Goal: Transaction & Acquisition: Purchase product/service

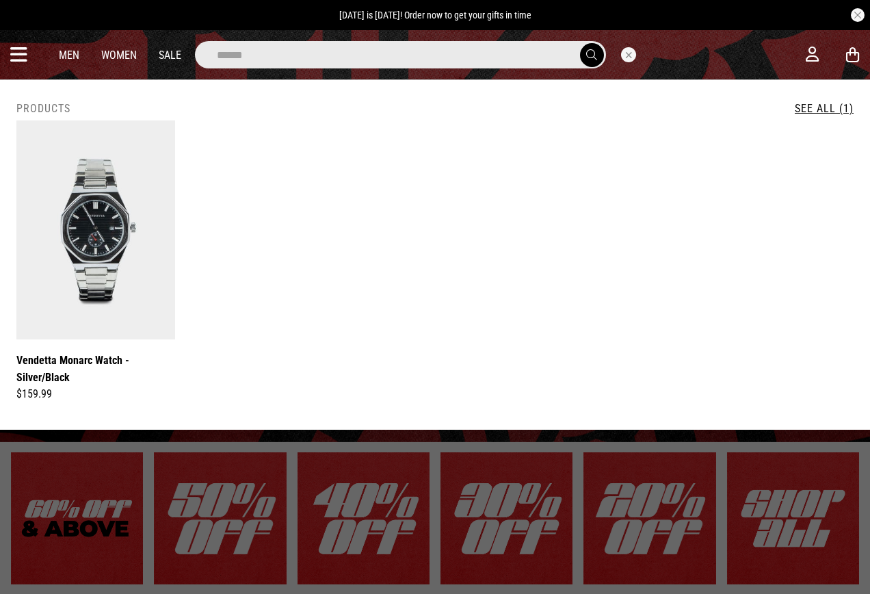
type input "******"
click at [580, 43] on button "submit" at bounding box center [592, 55] width 24 height 24
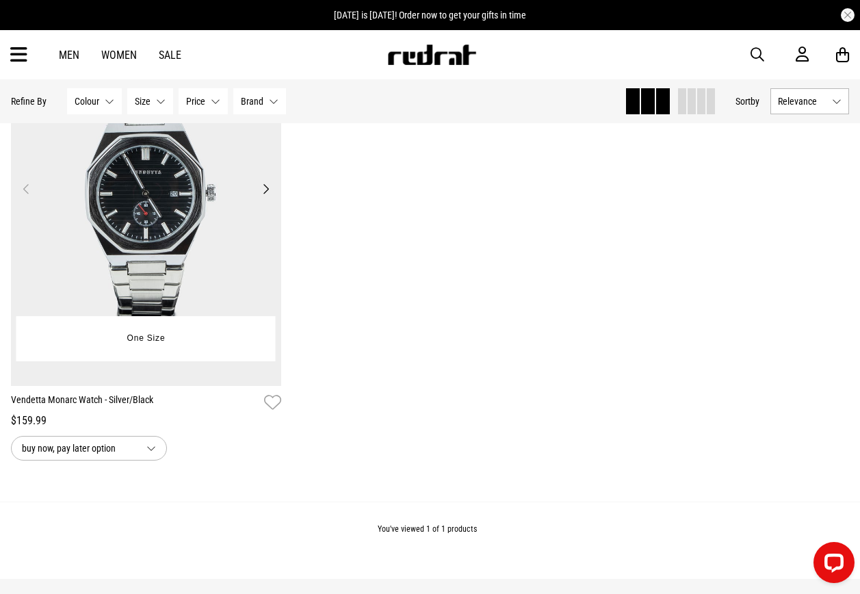
scroll to position [186, 0]
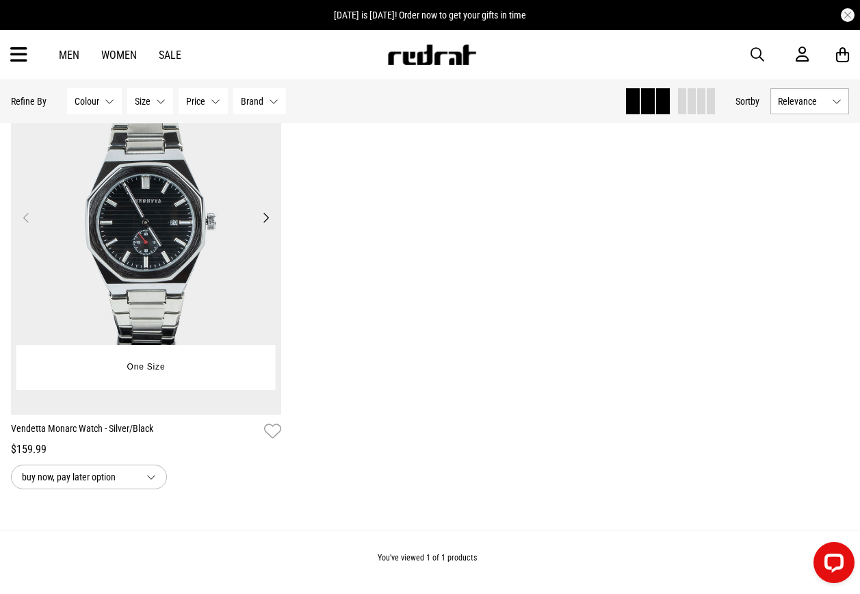
click at [192, 195] on img at bounding box center [146, 225] width 270 height 378
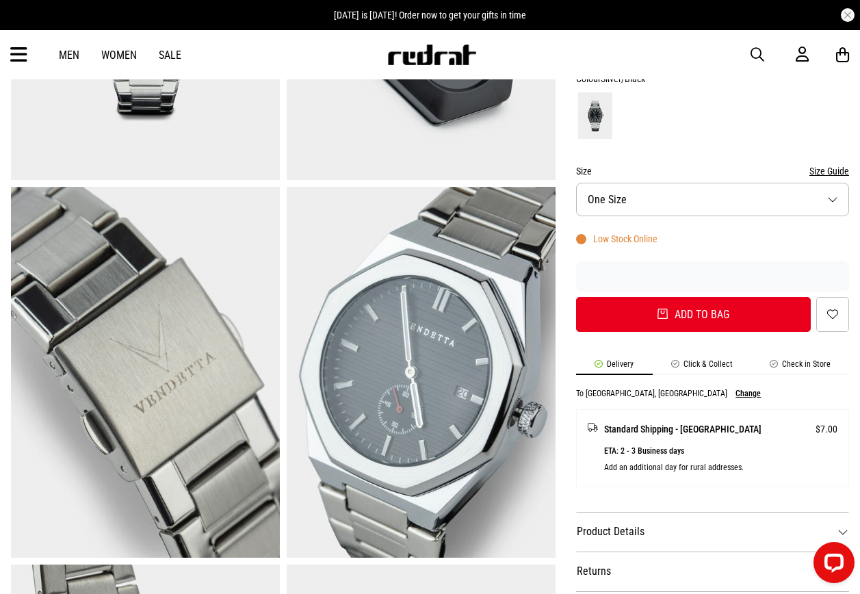
scroll to position [342, 0]
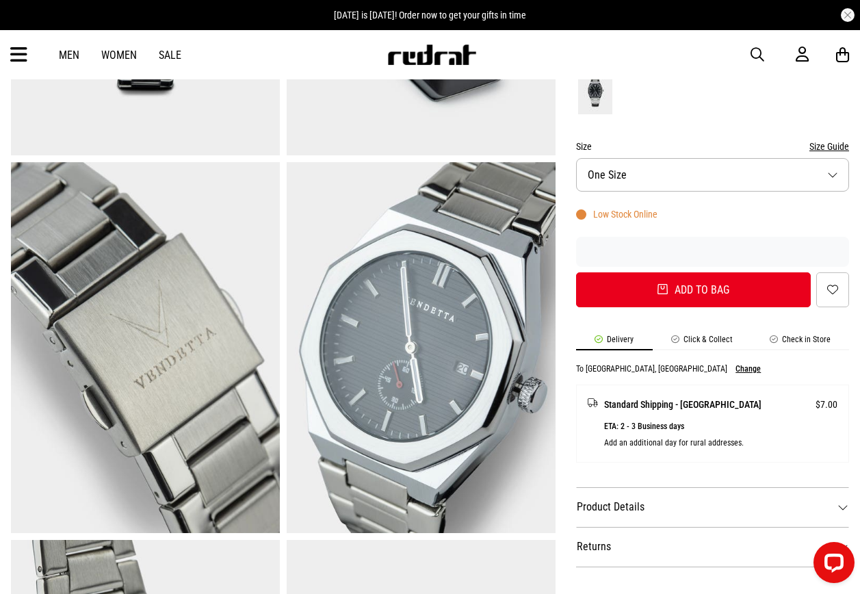
click at [758, 158] on button "Size One Size" at bounding box center [712, 175] width 273 height 34
click at [754, 164] on button "Size One Size" at bounding box center [712, 175] width 273 height 34
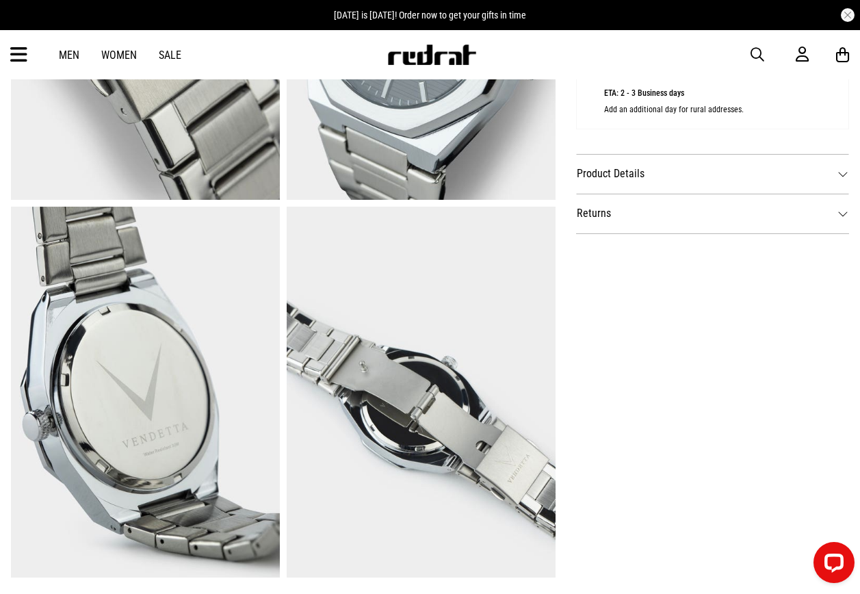
scroll to position [684, 0]
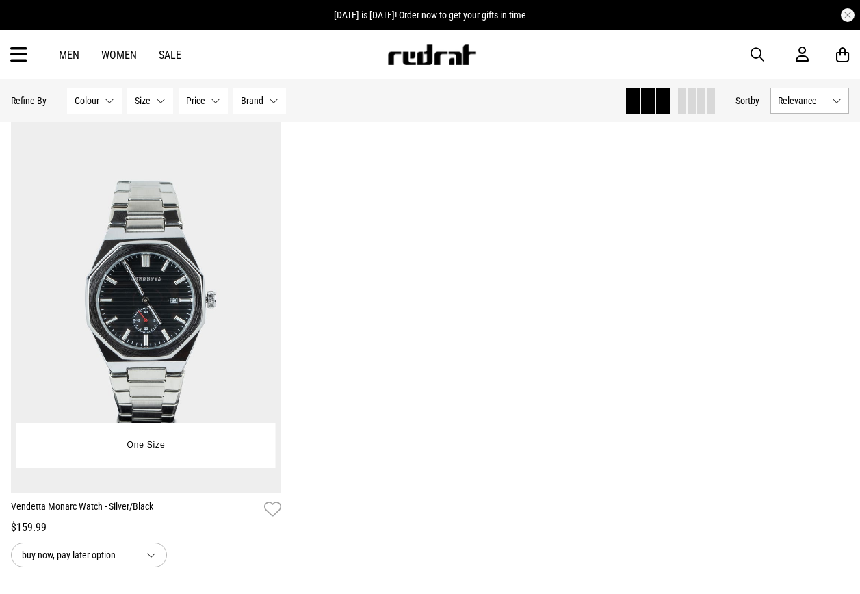
click at [129, 405] on img at bounding box center [146, 303] width 270 height 378
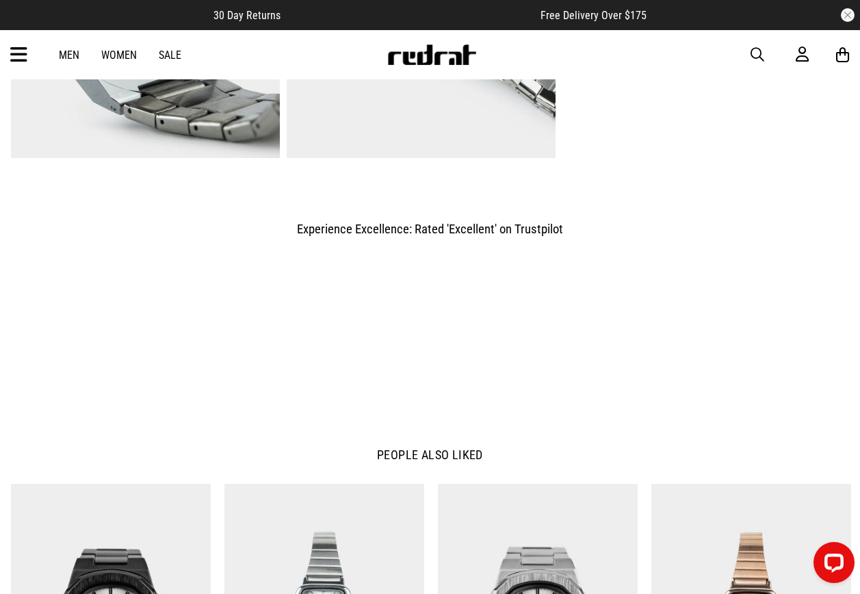
scroll to position [1436, 0]
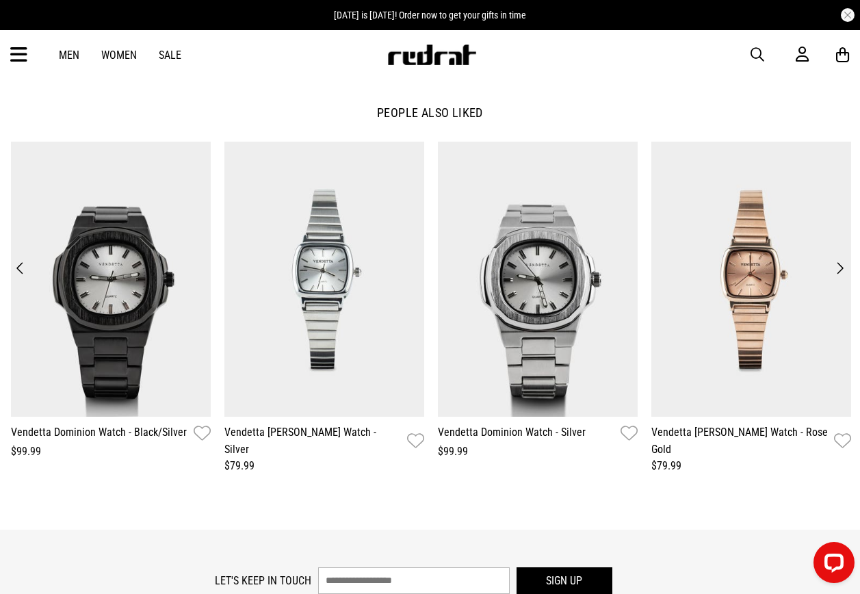
click at [840, 264] on button "Next" at bounding box center [839, 268] width 18 height 19
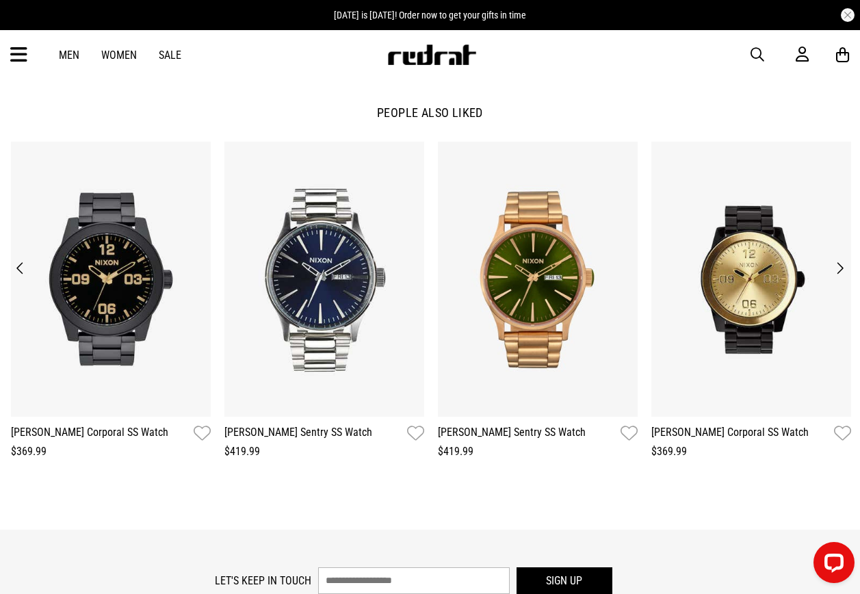
click at [840, 264] on button "Next" at bounding box center [839, 268] width 18 height 19
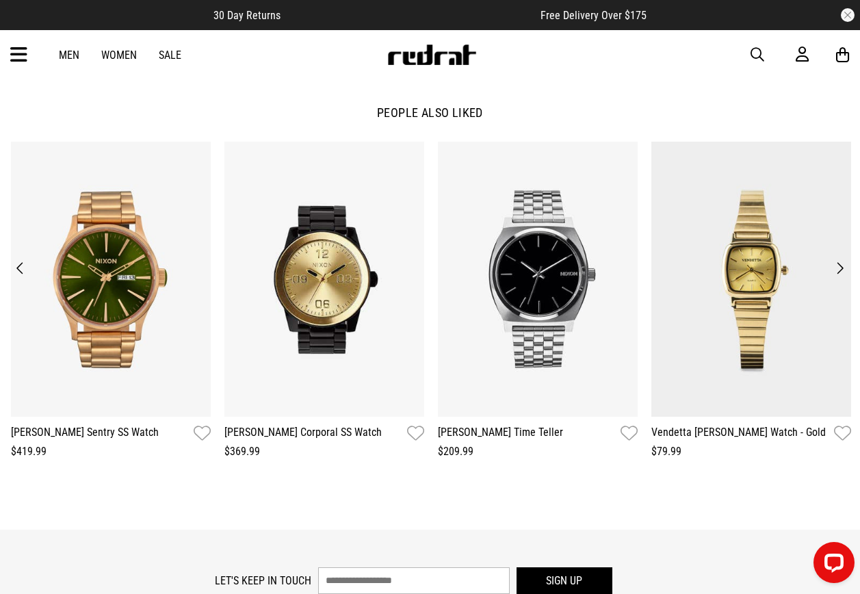
click at [14, 265] on button "Previous" at bounding box center [20, 268] width 18 height 19
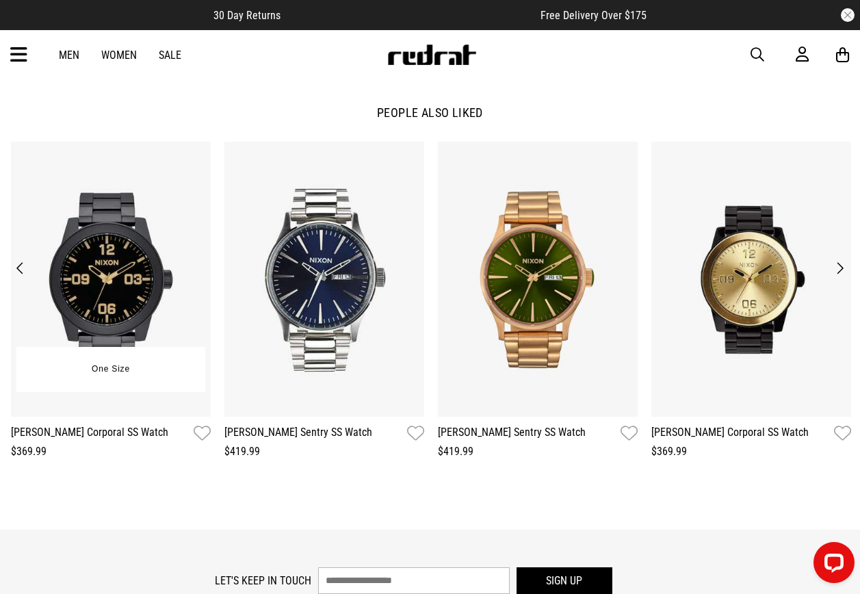
click at [134, 290] on img at bounding box center [111, 280] width 200 height 276
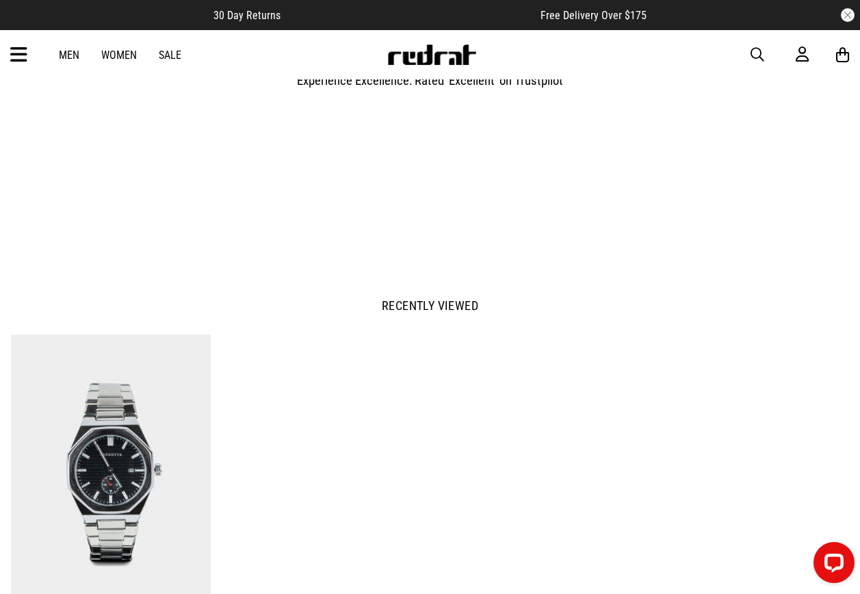
scroll to position [821, 0]
